Goal: Find contact information: Find contact information

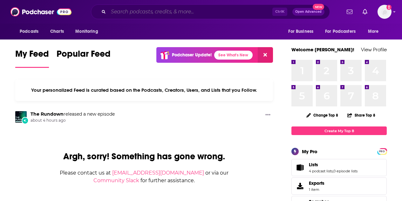
click at [177, 11] on input "Search podcasts, credits, & more..." at bounding box center [190, 12] width 164 height 10
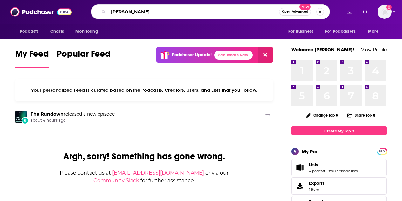
type input "[PERSON_NAME]"
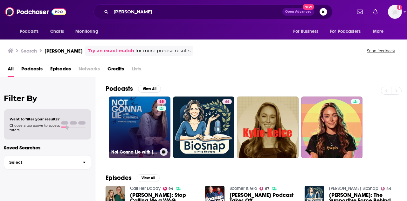
click at [134, 126] on link "85 Not Gonna Lie with [PERSON_NAME]" at bounding box center [140, 127] width 62 height 62
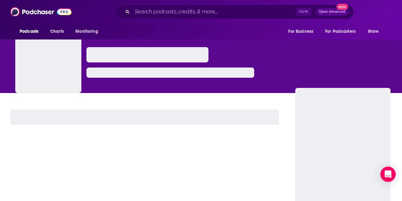
scroll to position [49, 0]
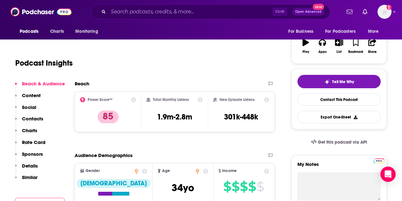
click at [27, 118] on p "Contacts" at bounding box center [32, 118] width 21 height 6
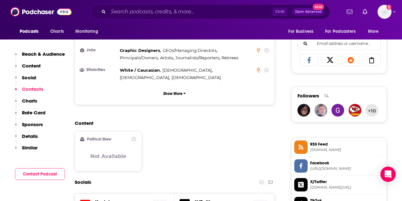
scroll to position [557, 0]
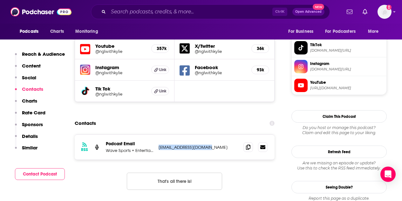
drag, startPoint x: 158, startPoint y: 119, endPoint x: 209, endPoint y: 119, distance: 51.2
click at [209, 134] on div "RSS Podcast Email Wave Sports + Entertianment nglwithkylie@gmail.com nglwithkyl…" at bounding box center [175, 146] width 200 height 25
copy p "nglwithkylie@gmail.com"
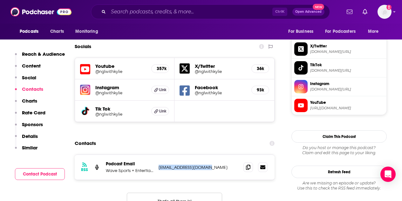
scroll to position [536, 0]
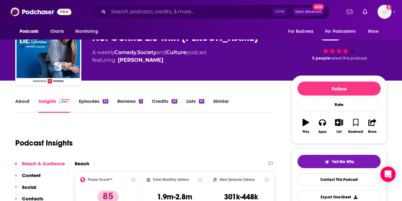
scroll to position [0, 0]
